Goal: Task Accomplishment & Management: Manage account settings

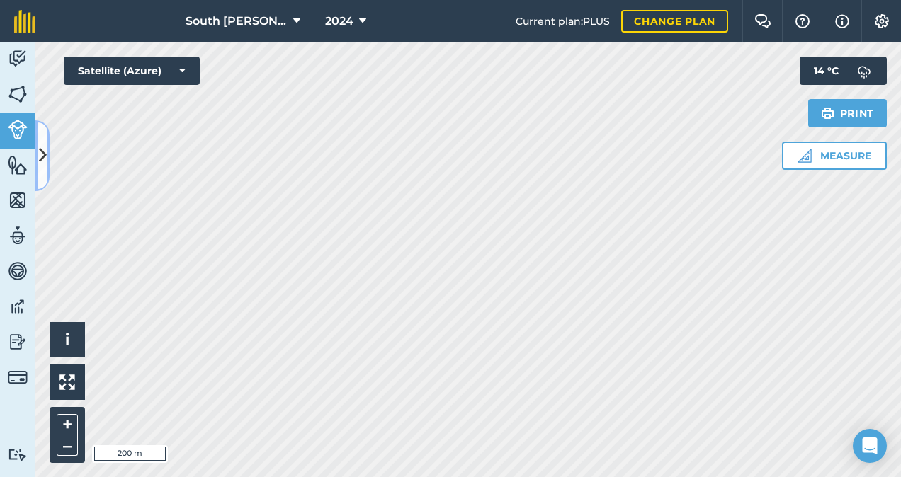
click at [45, 150] on icon at bounding box center [43, 155] width 8 height 25
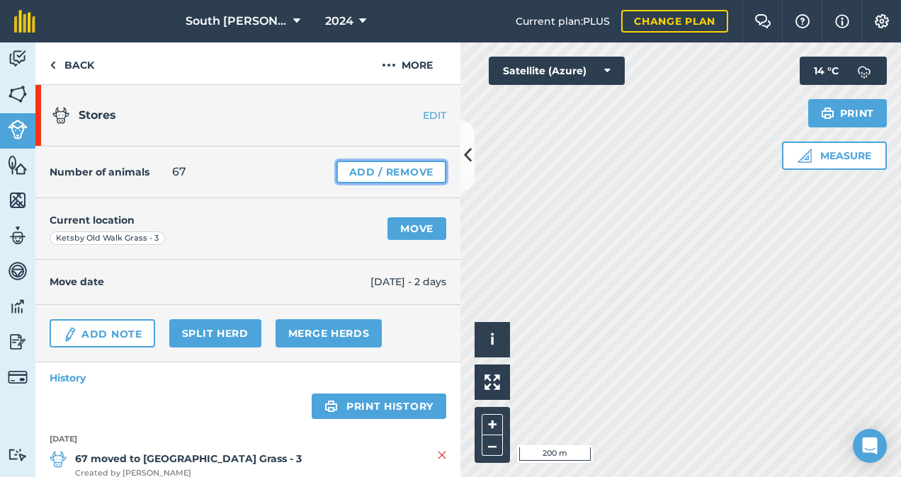
click at [363, 172] on link "Add / Remove" at bounding box center [391, 172] width 110 height 23
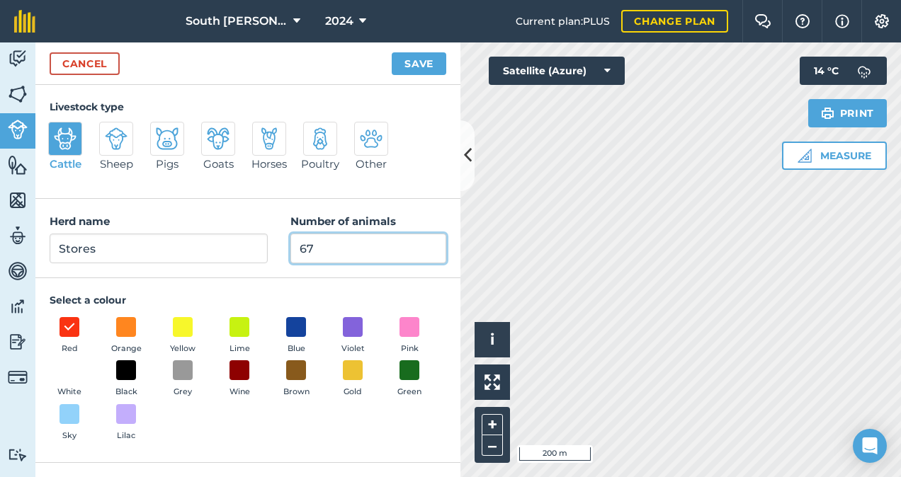
click at [324, 249] on input "67" at bounding box center [368, 249] width 156 height 30
type input "65"
click at [392, 52] on button "Save" at bounding box center [419, 63] width 55 height 23
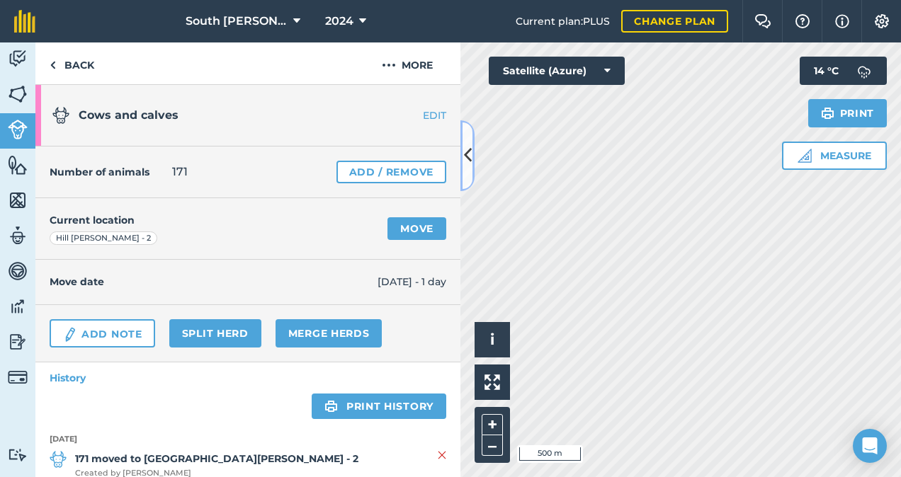
click at [469, 155] on icon at bounding box center [468, 155] width 8 height 25
